Goal: Information Seeking & Learning: Learn about a topic

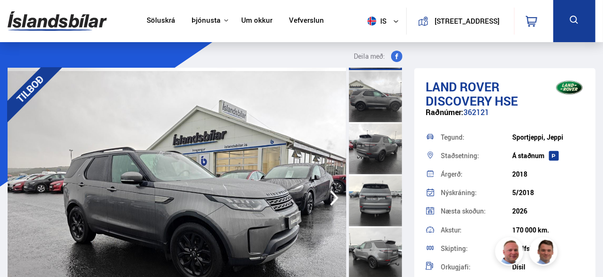
scroll to position [50, 0]
click at [229, 194] on img at bounding box center [177, 198] width 339 height 260
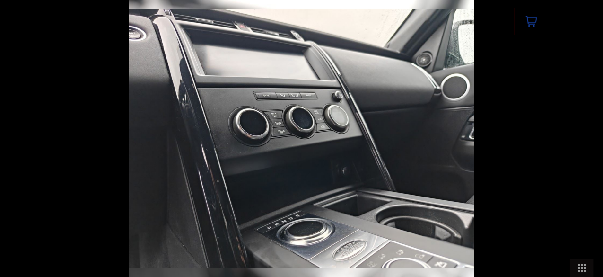
click at [474, 165] on img at bounding box center [302, 138] width 346 height 277
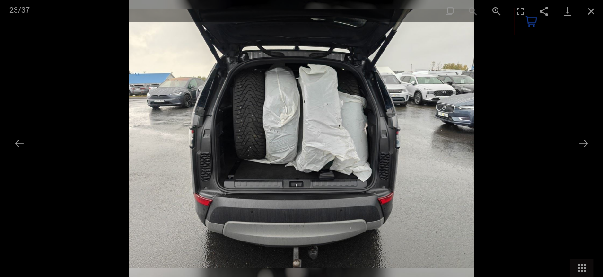
click at [521, 165] on div at bounding box center [301, 138] width 603 height 277
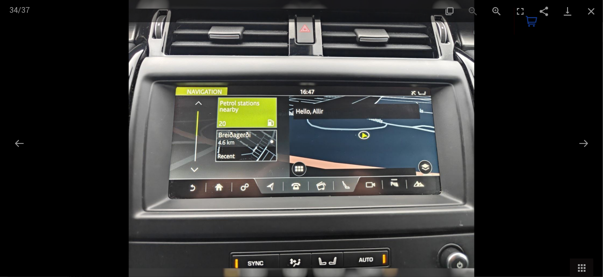
click at [474, 165] on img at bounding box center [302, 138] width 346 height 277
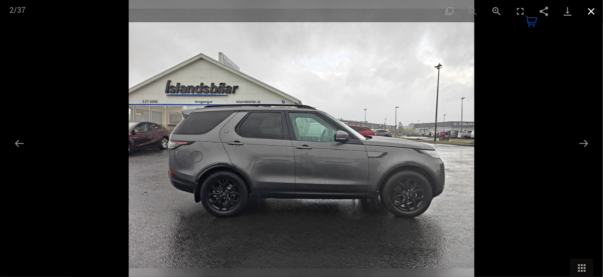
click at [594, 12] on button "Close gallery" at bounding box center [591, 11] width 24 height 22
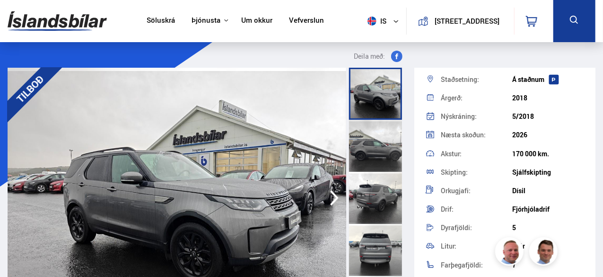
scroll to position [84, 0]
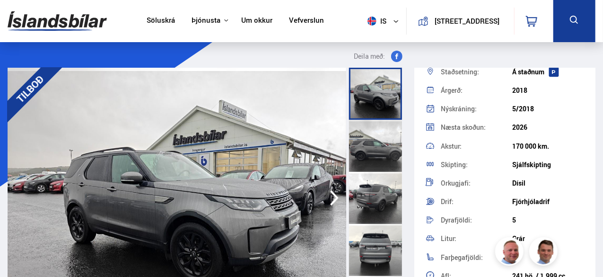
click at [490, 158] on div "Skipting: Sjálfskipting" at bounding box center [505, 164] width 158 height 18
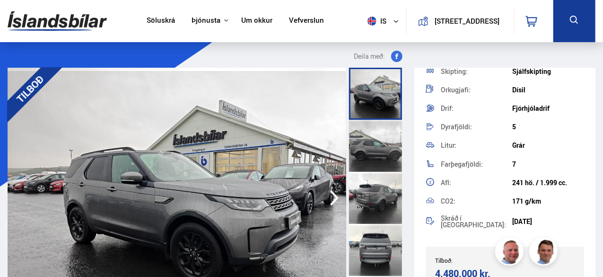
scroll to position [177, 0]
click at [248, 129] on img at bounding box center [177, 198] width 339 height 260
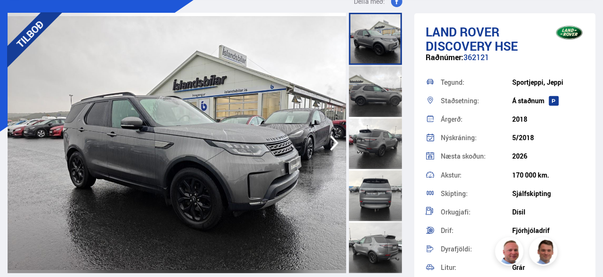
scroll to position [55, 0]
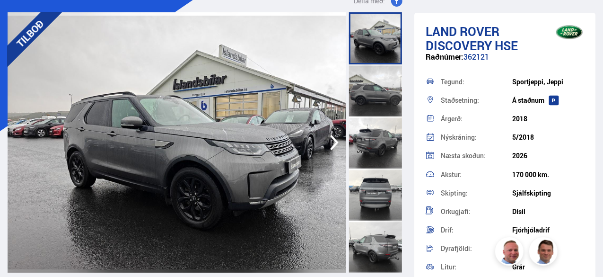
click at [368, 76] on div at bounding box center [375, 90] width 53 height 52
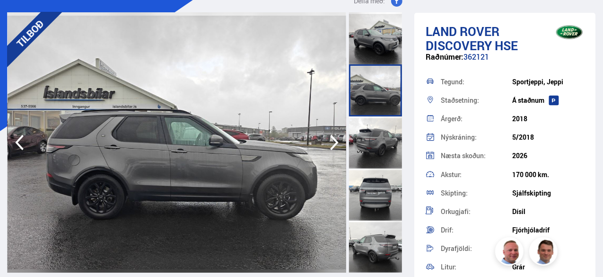
click at [231, 173] on img at bounding box center [177, 142] width 339 height 260
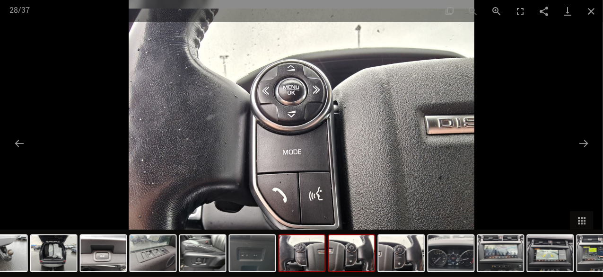
click at [354, 269] on img at bounding box center [351, 253] width 45 height 36
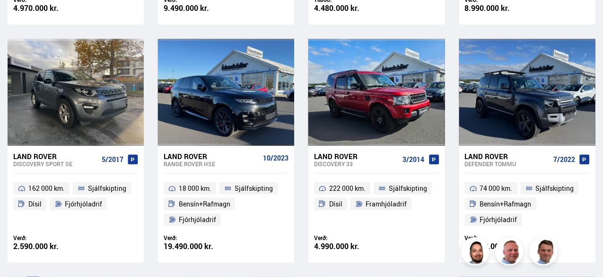
scroll to position [55, 0]
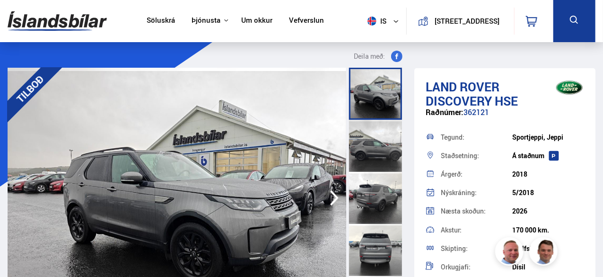
click at [444, 21] on button "[STREET_ADDRESS]" at bounding box center [467, 21] width 70 height 8
click at [185, 126] on img at bounding box center [177, 198] width 339 height 260
